Goal: Information Seeking & Learning: Check status

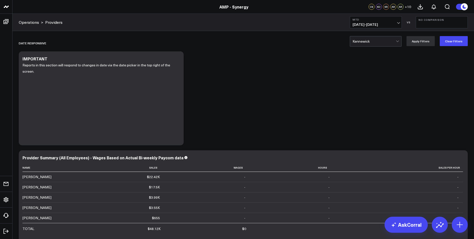
click at [397, 23] on span "[DATE] - [DATE]" at bounding box center [376, 25] width 47 height 4
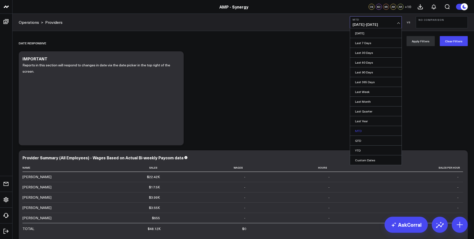
click at [363, 131] on link "MTD" at bounding box center [376, 131] width 52 height 10
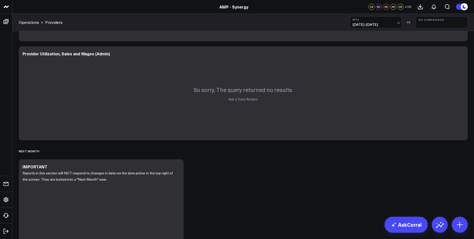
scroll to position [175, 0]
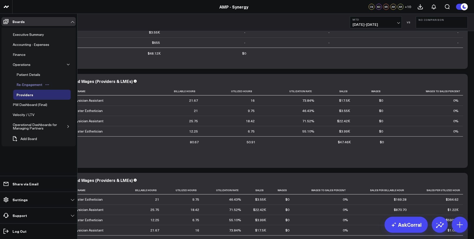
click at [32, 84] on div "Re-Engagement" at bounding box center [29, 85] width 28 height 6
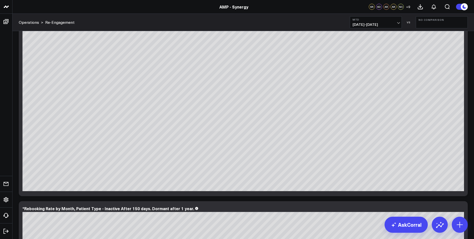
scroll to position [721, 0]
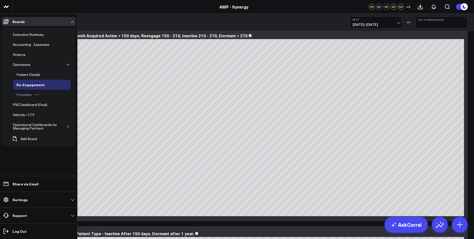
click at [30, 93] on div "Providers" at bounding box center [24, 95] width 18 height 6
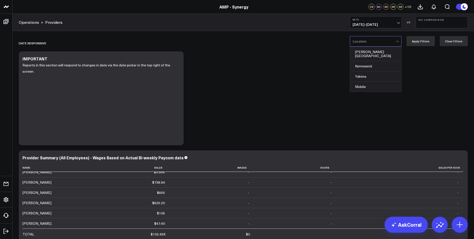
click at [380, 43] on div at bounding box center [374, 41] width 43 height 10
click at [377, 64] on div "Kennewick" at bounding box center [375, 66] width 51 height 10
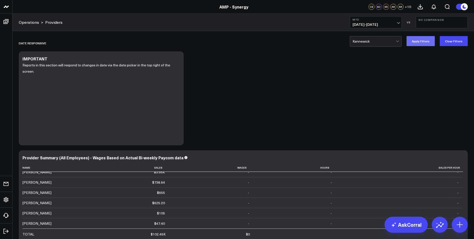
click at [421, 42] on button "Apply Filters" at bounding box center [421, 41] width 28 height 10
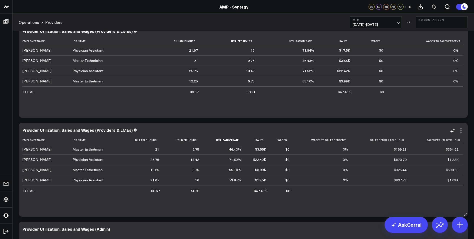
scroll to position [200, 0]
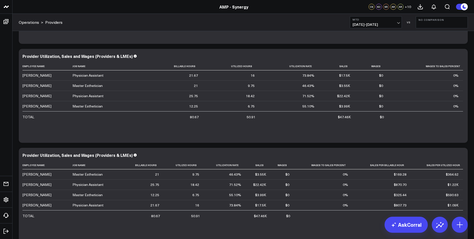
click at [397, 23] on span "10/01/25 - 10/06/25" at bounding box center [376, 25] width 47 height 4
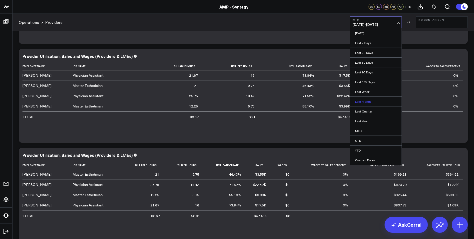
click at [365, 104] on link "Last Month" at bounding box center [376, 102] width 52 height 10
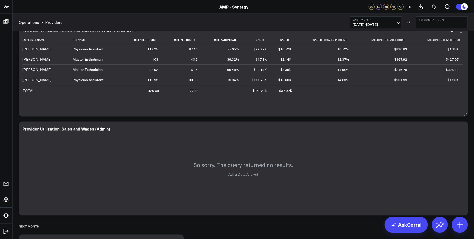
scroll to position [300, 0]
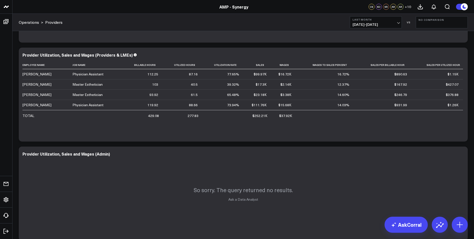
click at [400, 22] on button "Last Month 09/01/25 - 09/30/25" at bounding box center [376, 22] width 52 height 12
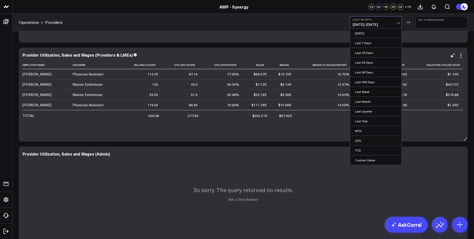
click at [364, 130] on link "MTD" at bounding box center [376, 131] width 52 height 10
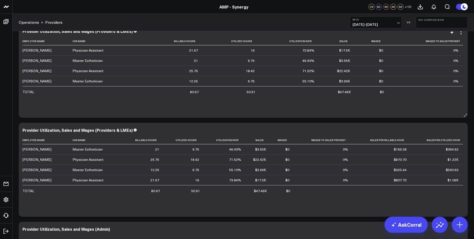
scroll to position [250, 0]
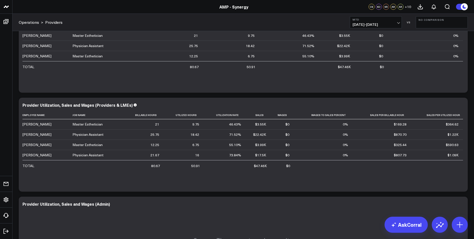
click at [397, 23] on span "10/01/25 - 10/06/25" at bounding box center [376, 25] width 47 height 4
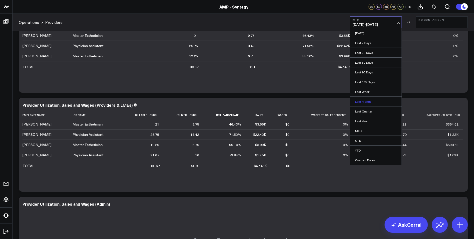
click at [369, 100] on link "Last Month" at bounding box center [376, 102] width 52 height 10
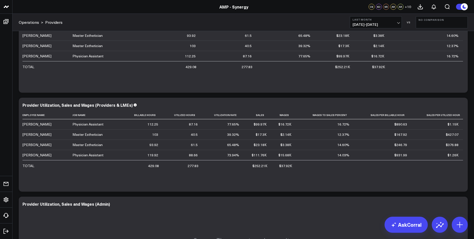
click at [399, 23] on span "09/01/25 - 09/30/25" at bounding box center [376, 25] width 47 height 4
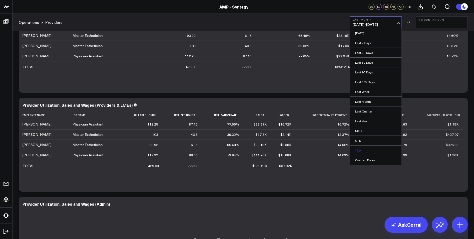
click at [364, 150] on link "YTD" at bounding box center [376, 150] width 52 height 10
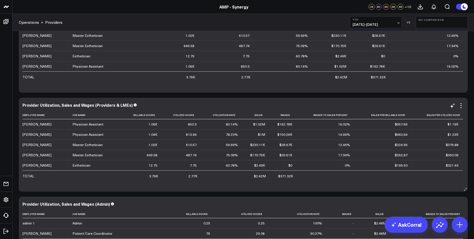
scroll to position [225, 0]
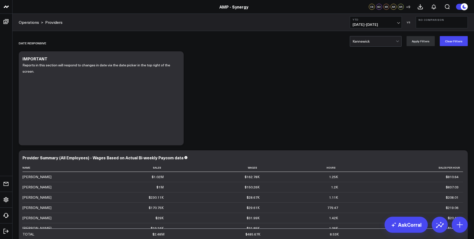
click at [395, 23] on span "[DATE] - [DATE]" at bounding box center [376, 25] width 47 height 4
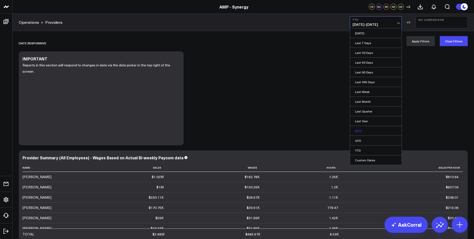
click at [371, 132] on link "MTD" at bounding box center [376, 131] width 52 height 10
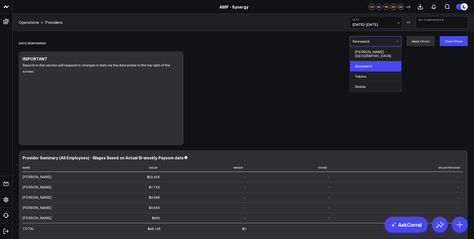
click at [378, 42] on div at bounding box center [374, 41] width 43 height 10
click at [371, 73] on div "Yakima" at bounding box center [375, 76] width 51 height 10
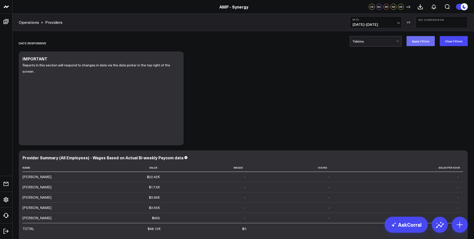
click at [425, 40] on button "Apply Filters" at bounding box center [421, 41] width 28 height 10
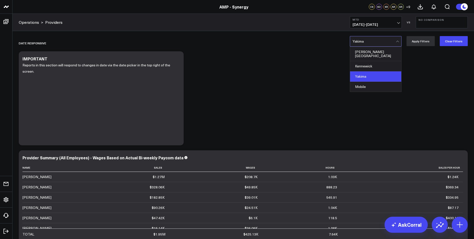
click at [387, 43] on div at bounding box center [374, 41] width 43 height 10
click at [369, 62] on div "Kennewick" at bounding box center [375, 66] width 51 height 10
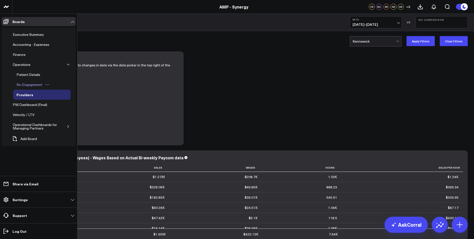
click at [21, 86] on div "Re-Engagement" at bounding box center [29, 85] width 28 height 6
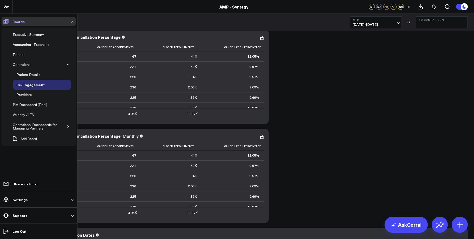
scroll to position [50, 0]
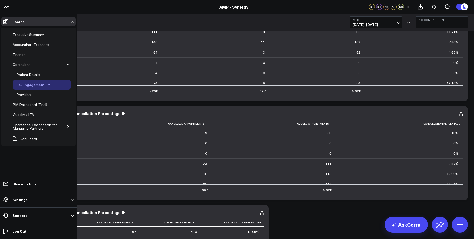
click at [49, 85] on icon "Open board menu" at bounding box center [50, 85] width 4 height 4
click at [33, 85] on div "Re-Engagement" at bounding box center [30, 85] width 31 height 6
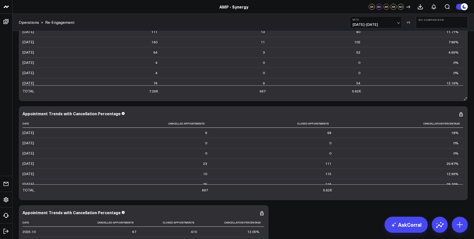
scroll to position [0, 0]
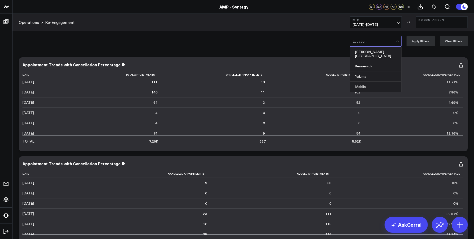
click at [386, 41] on div at bounding box center [374, 41] width 43 height 10
click at [365, 63] on div "Kennewick" at bounding box center [375, 66] width 51 height 10
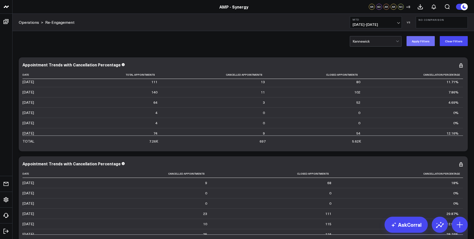
click at [422, 42] on button "Apply Filters" at bounding box center [421, 41] width 28 height 10
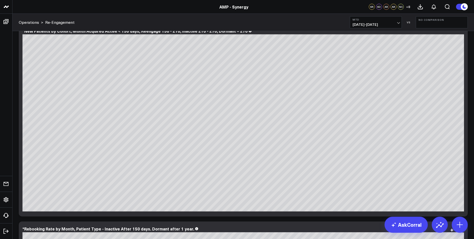
scroll to position [650, 0]
